Goal: Task Accomplishment & Management: Complete application form

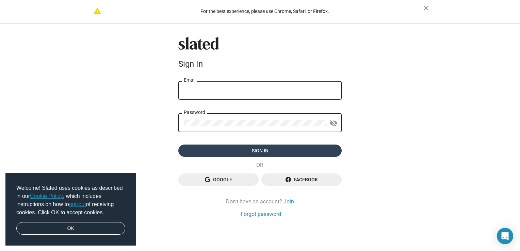
type input "[EMAIL_ADDRESS][PERSON_NAME][DOMAIN_NAME]"
click at [263, 153] on span "Sign in" at bounding box center [260, 151] width 153 height 12
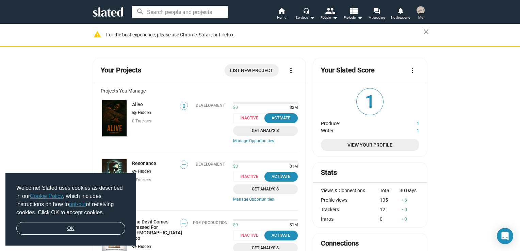
drag, startPoint x: 73, startPoint y: 232, endPoint x: 72, endPoint y: 227, distance: 4.1
click at [73, 230] on link "OK" at bounding box center [70, 228] width 109 height 13
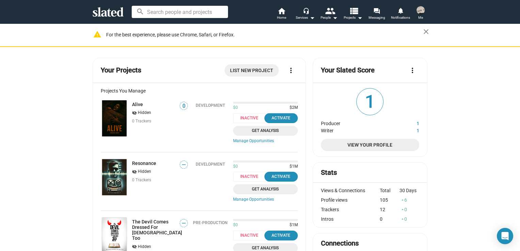
click at [260, 66] on span "List New Project" at bounding box center [251, 70] width 43 height 12
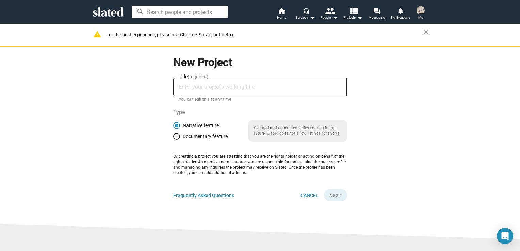
click at [226, 84] on div "Title (required)" at bounding box center [260, 86] width 163 height 20
type input "Preyground"
click at [334, 194] on span "Next" at bounding box center [336, 195] width 12 height 12
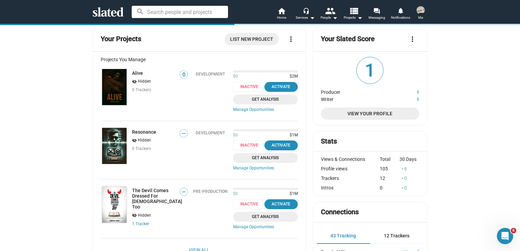
scroll to position [102, 0]
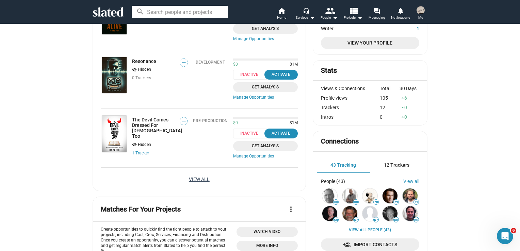
click at [204, 180] on link "View All" at bounding box center [199, 179] width 21 height 12
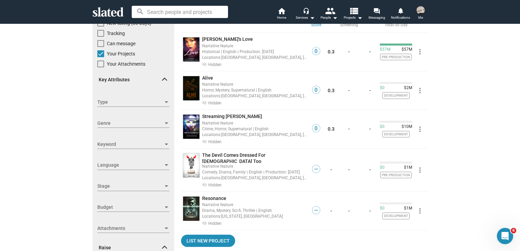
scroll to position [68, 0]
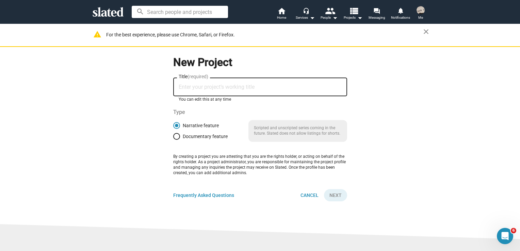
click at [253, 87] on input "Title (required)" at bounding box center [260, 87] width 163 height 6
type input "Preyground"
click at [337, 194] on span "Next" at bounding box center [336, 195] width 12 height 12
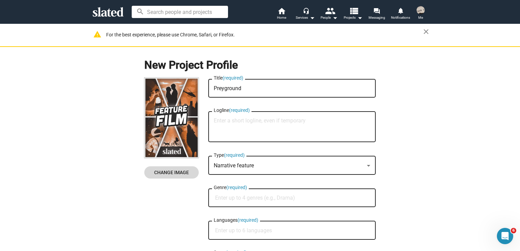
click at [169, 171] on span "Change Image" at bounding box center [172, 173] width 44 height 12
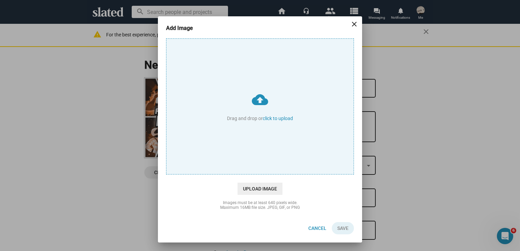
click at [274, 120] on input "cloud_upload Drag and drop or click to upload" at bounding box center [260, 107] width 187 height 136
type input "C:\fakepath\preyground.png"
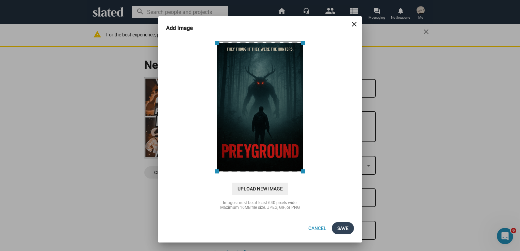
click at [345, 228] on span "Save" at bounding box center [342, 228] width 11 height 12
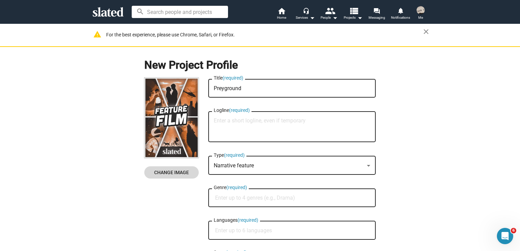
click at [170, 173] on span "Change Image" at bounding box center [172, 173] width 44 height 12
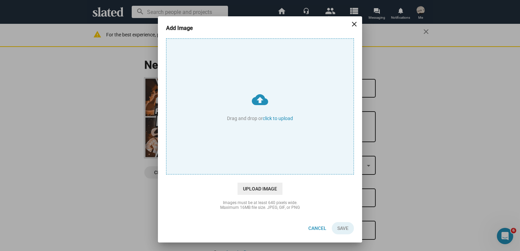
click at [278, 119] on input "cloud_upload Drag and drop or click to upload" at bounding box center [260, 107] width 187 height 136
type input "C:\fakepath\preyground.png"
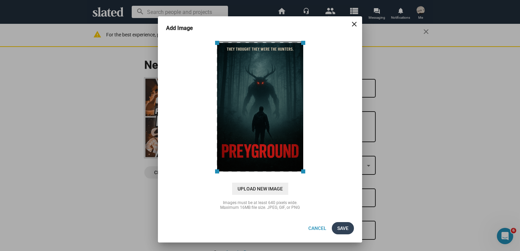
click at [343, 227] on span "Save" at bounding box center [342, 228] width 11 height 12
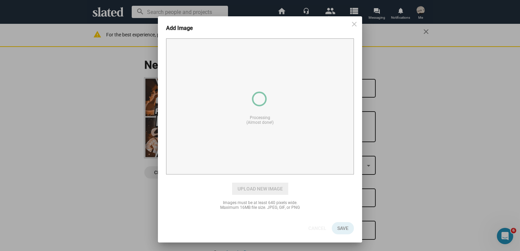
drag, startPoint x: 463, startPoint y: 104, endPoint x: 455, endPoint y: 95, distance: 12.8
click at [463, 104] on div "Add Image close cloud_upload Drag and drop or click to upload Processing (Almos…" at bounding box center [260, 125] width 520 height 251
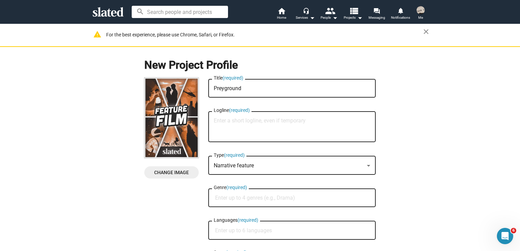
click at [236, 123] on textarea "Logline (required)" at bounding box center [292, 127] width 157 height 18
paste textarea "When a group of arrogant trophy hunters embark on an elite expedition into a pr…"
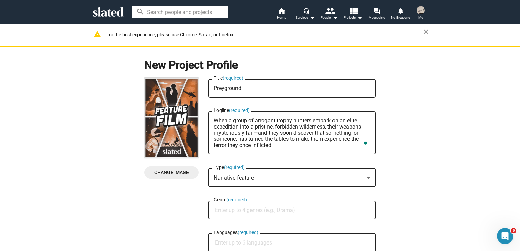
click at [255, 133] on textarea "When a group of arrogant trophy hunters embark on an elite expedition into a pr…" at bounding box center [292, 133] width 157 height 31
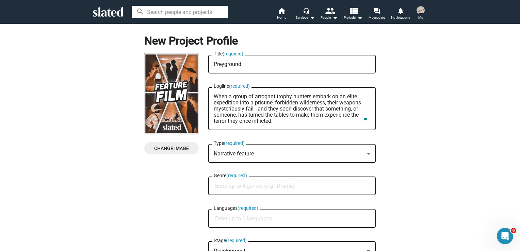
scroll to position [34, 0]
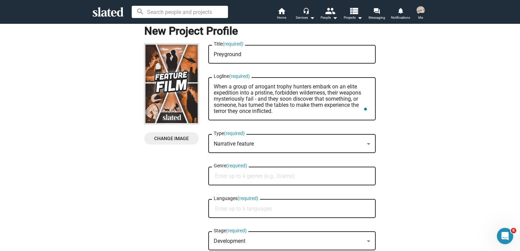
type textarea "When a group of arrogant trophy hunters embark on an elite expedition into a pr…"
click at [287, 146] on div "Narrative feature" at bounding box center [289, 144] width 151 height 7
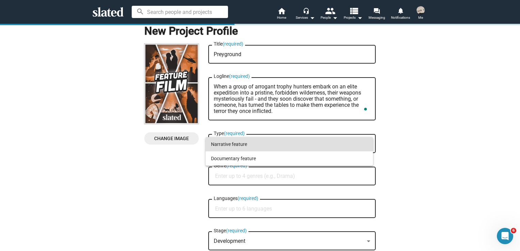
click at [293, 141] on span "Narrative feature" at bounding box center [289, 144] width 157 height 14
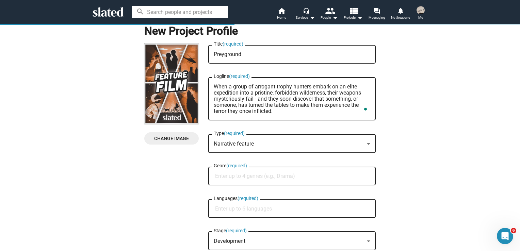
click at [283, 172] on div "Genre (required)" at bounding box center [292, 175] width 157 height 20
click at [282, 183] on div "Genre (required)" at bounding box center [292, 175] width 157 height 20
click at [298, 173] on div "Genre (required)" at bounding box center [292, 175] width 157 height 20
type input "Horror"
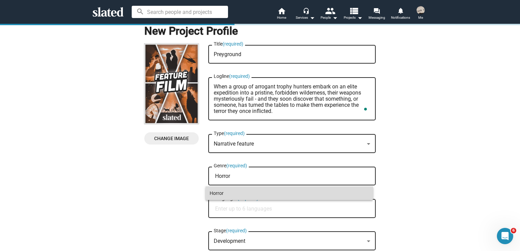
click at [263, 194] on span "Horror" at bounding box center [289, 194] width 159 height 14
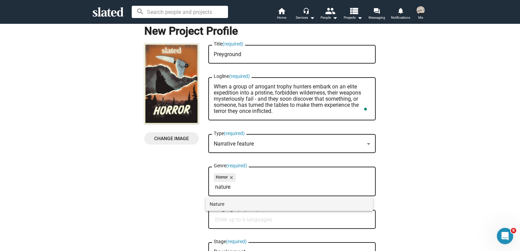
type input "nature"
click at [326, 205] on span "Nature" at bounding box center [289, 204] width 159 height 14
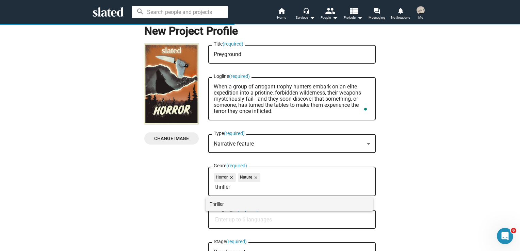
type input "thriller"
click at [236, 203] on span "Thriller" at bounding box center [289, 204] width 159 height 14
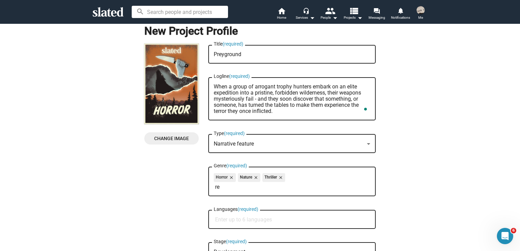
type input "r"
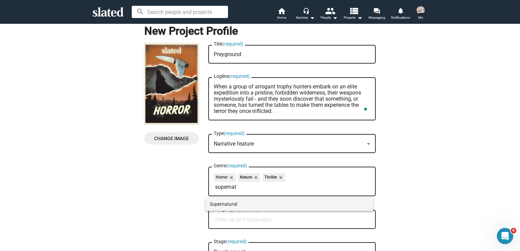
type input "supernat"
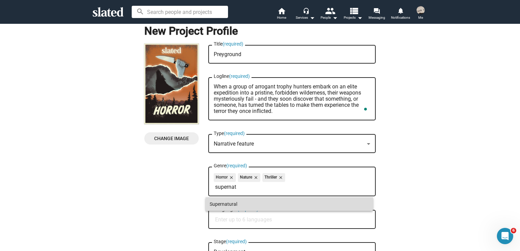
click at [282, 204] on span "Supernatural" at bounding box center [289, 204] width 159 height 14
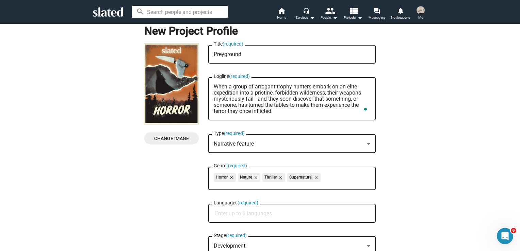
click at [357, 177] on div "Horror close Nature close Thriller close Supernatural close" at bounding box center [292, 178] width 157 height 11
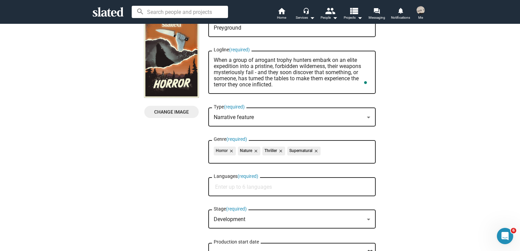
scroll to position [68, 0]
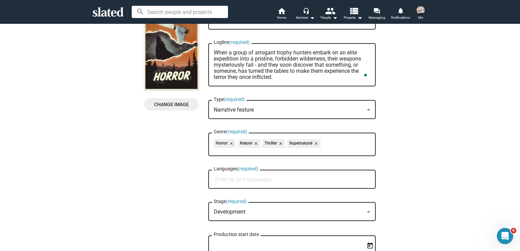
click at [283, 181] on input "Languages (required)" at bounding box center [293, 180] width 157 height 6
type input "eng"
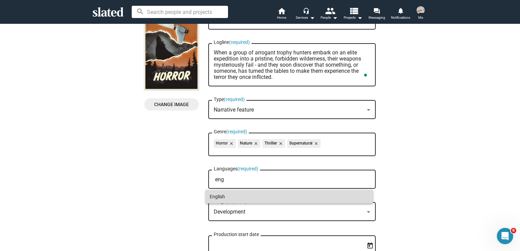
click at [230, 196] on span "English" at bounding box center [289, 197] width 159 height 14
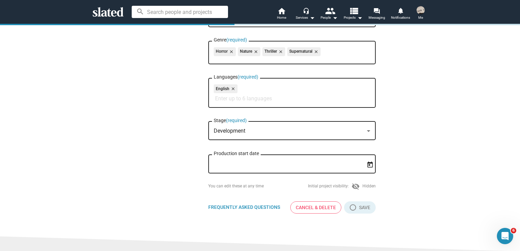
scroll to position [170, 0]
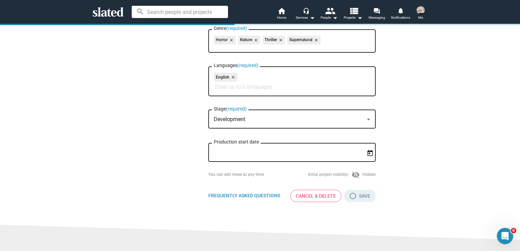
click at [266, 118] on div "Development" at bounding box center [289, 119] width 151 height 7
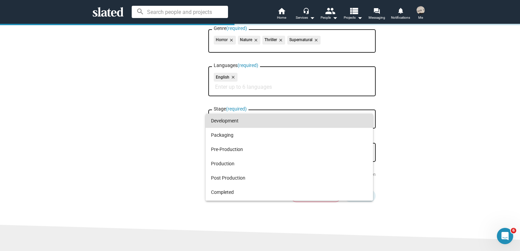
click at [158, 185] on div at bounding box center [260, 125] width 520 height 251
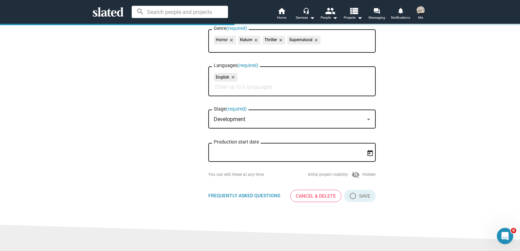
click at [308, 156] on input "Production start date" at bounding box center [287, 153] width 147 height 6
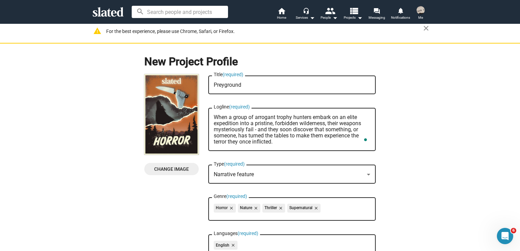
scroll to position [0, 0]
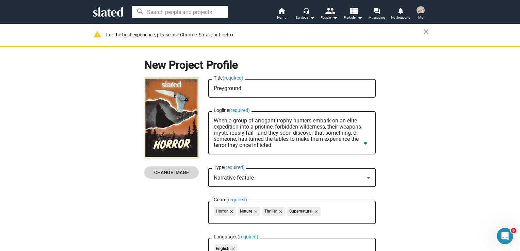
click at [170, 171] on span "Change Image" at bounding box center [172, 173] width 44 height 12
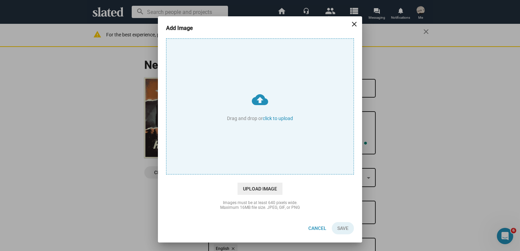
click at [275, 119] on input "cloud_upload Drag and drop or click to upload" at bounding box center [260, 107] width 187 height 136
type input "C:\fakepath\preyground.png"
